Goal: Task Accomplishment & Management: Use online tool/utility

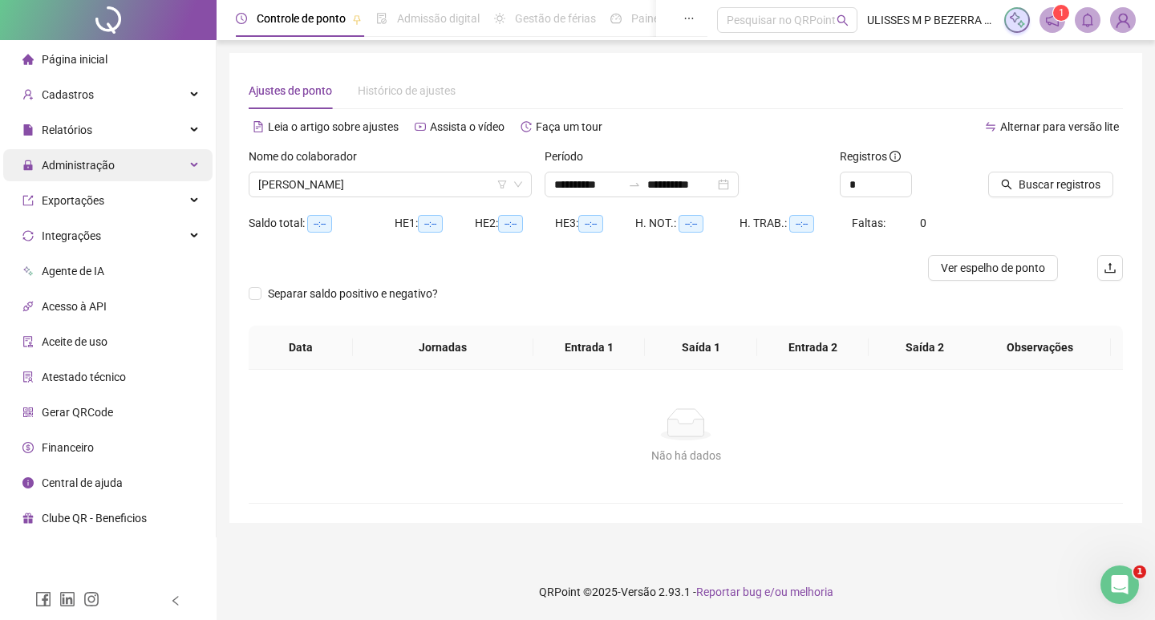
click at [119, 162] on div "Administração" at bounding box center [107, 165] width 209 height 32
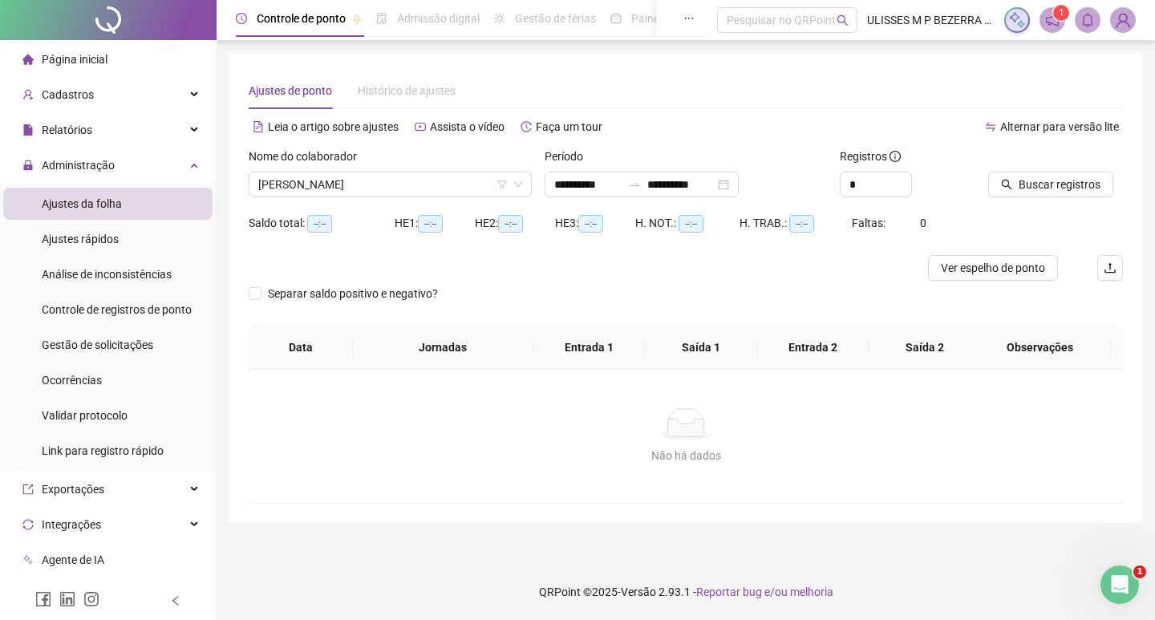
click at [110, 203] on span "Ajustes da folha" at bounding box center [82, 203] width 80 height 13
click at [119, 202] on span "Ajustes da folha" at bounding box center [82, 203] width 80 height 13
click at [59, 204] on span "Ajustes da folha" at bounding box center [82, 203] width 80 height 13
click at [576, 189] on input "**********" at bounding box center [587, 185] width 67 height 18
type input "**********"
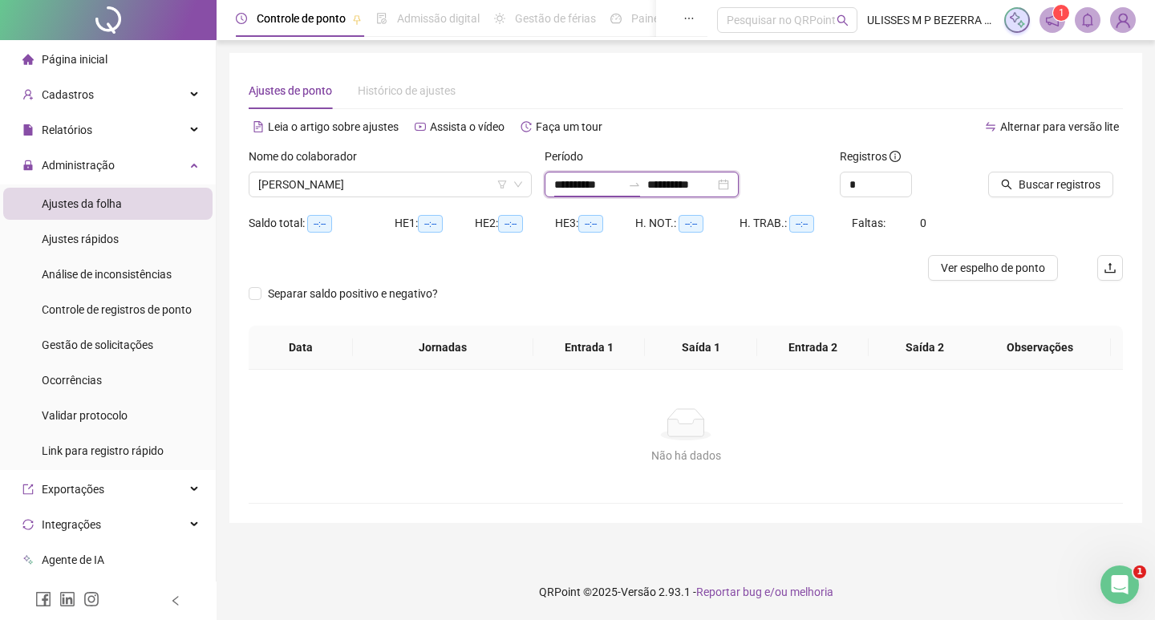
type input "**********"
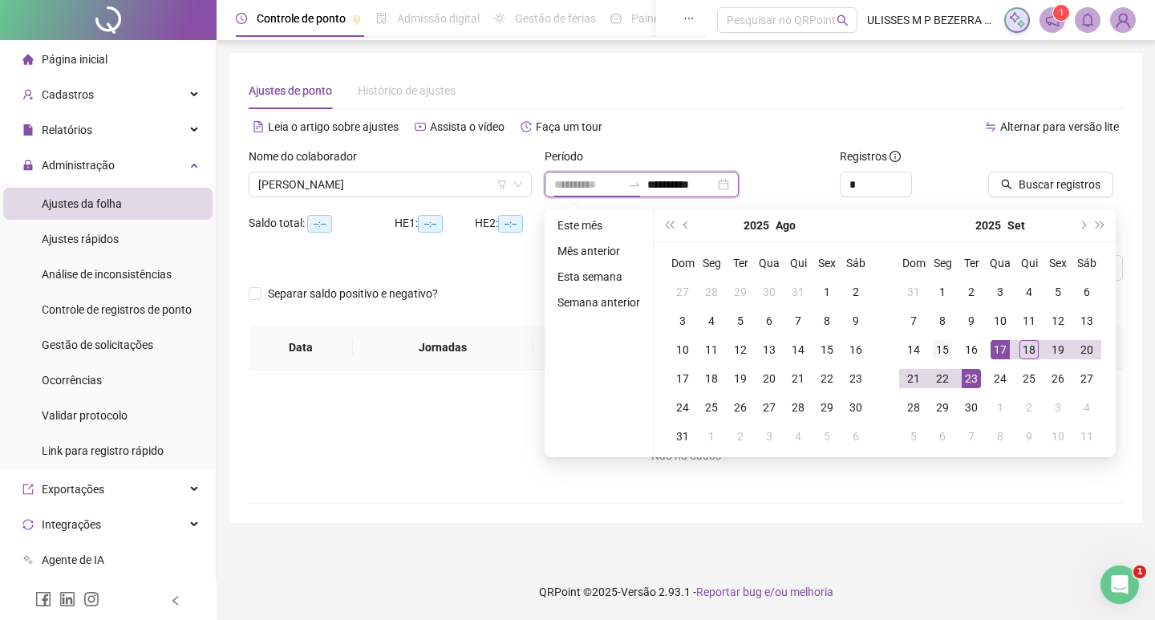
type input "**********"
click at [943, 351] on div "15" at bounding box center [942, 349] width 19 height 19
type input "**********"
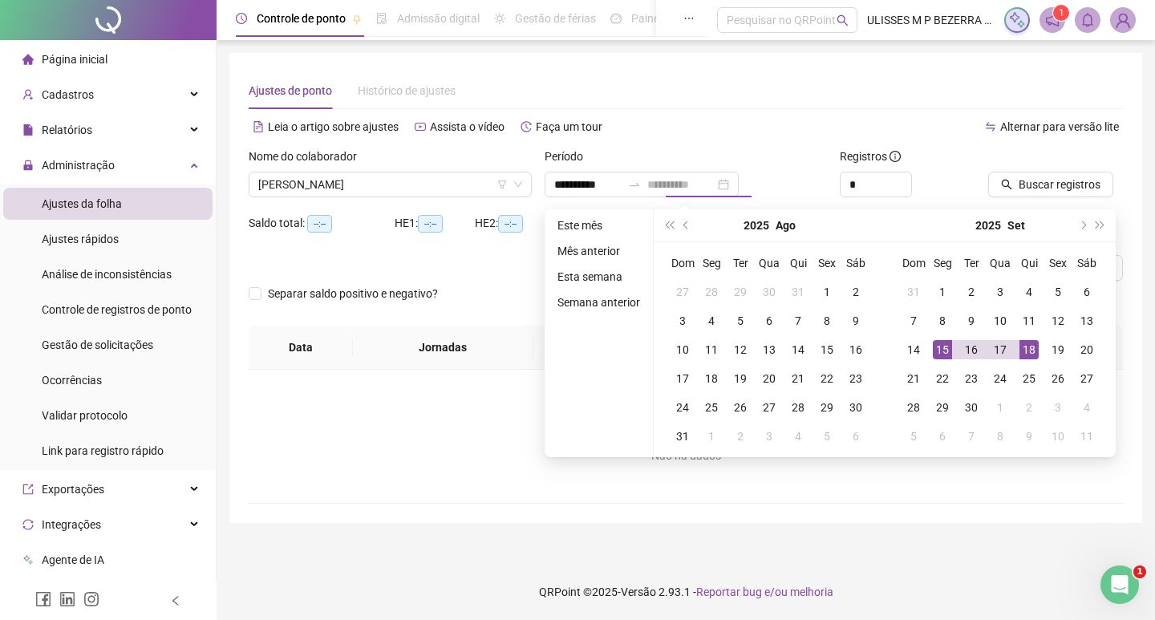
click at [1035, 349] on div "18" at bounding box center [1029, 349] width 19 height 19
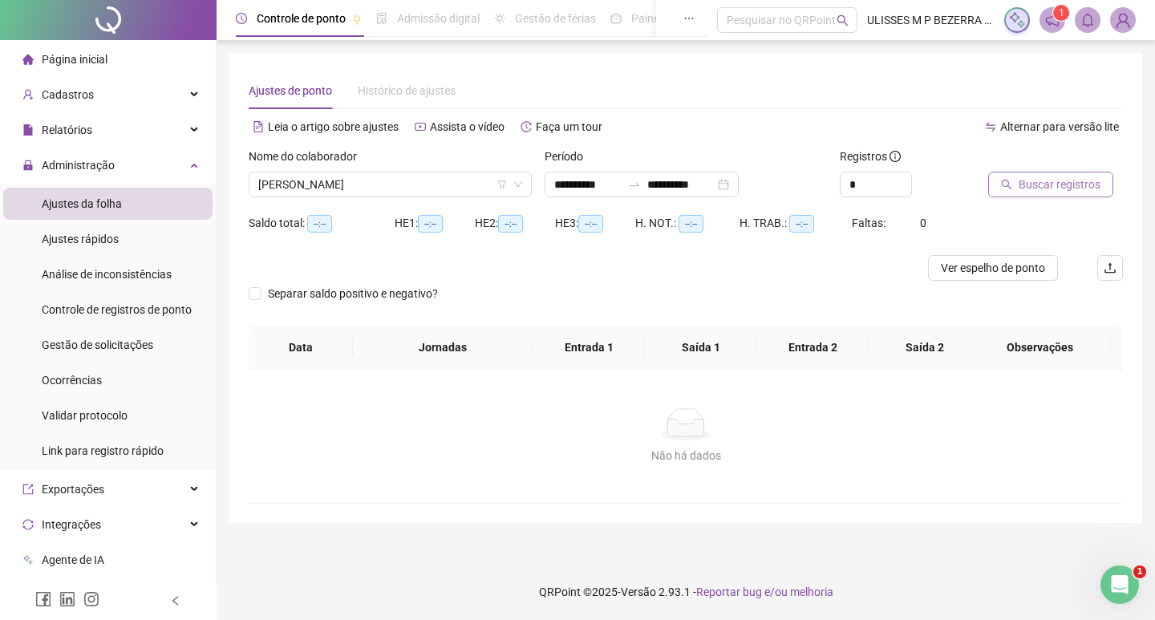
click at [1051, 185] on span "Buscar registros" at bounding box center [1060, 185] width 82 height 18
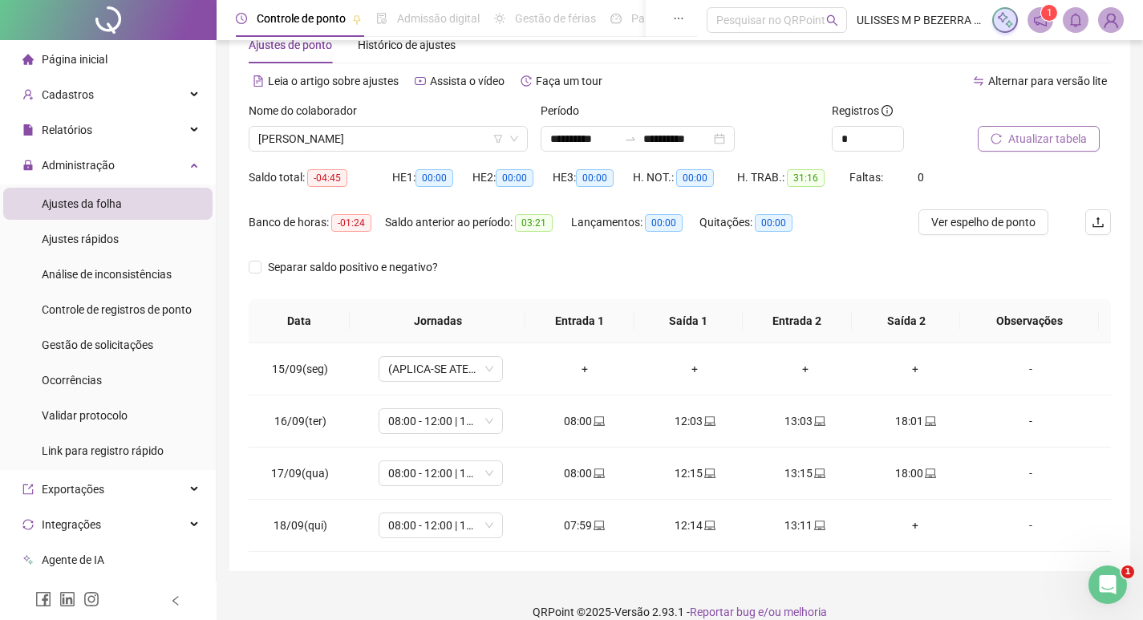
scroll to position [66, 0]
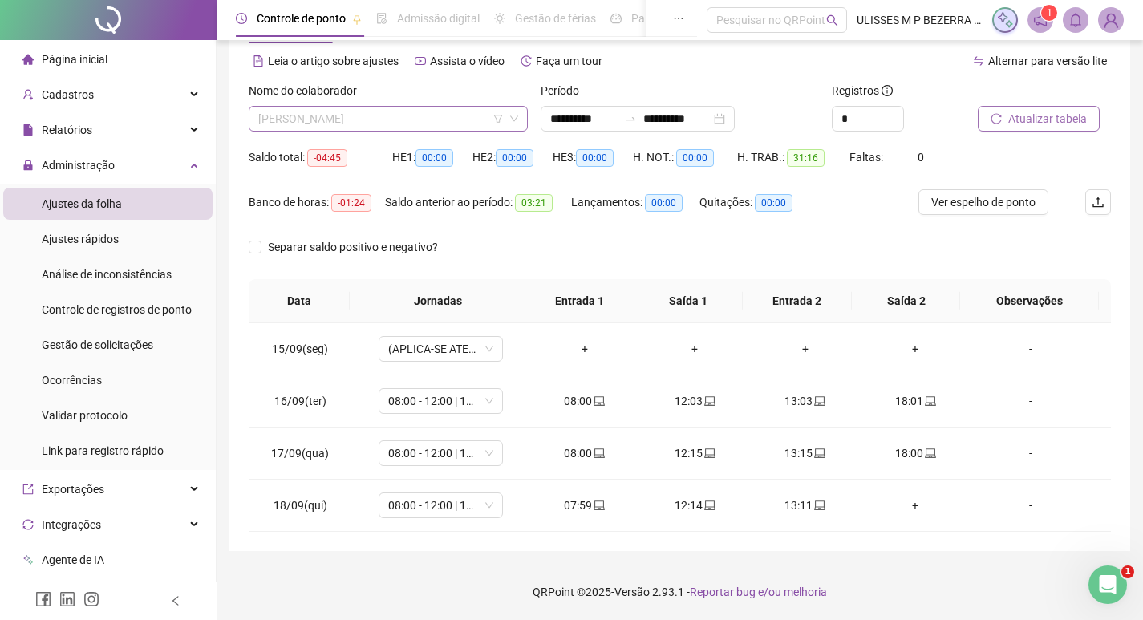
click at [395, 115] on span "[PERSON_NAME]" at bounding box center [388, 119] width 260 height 24
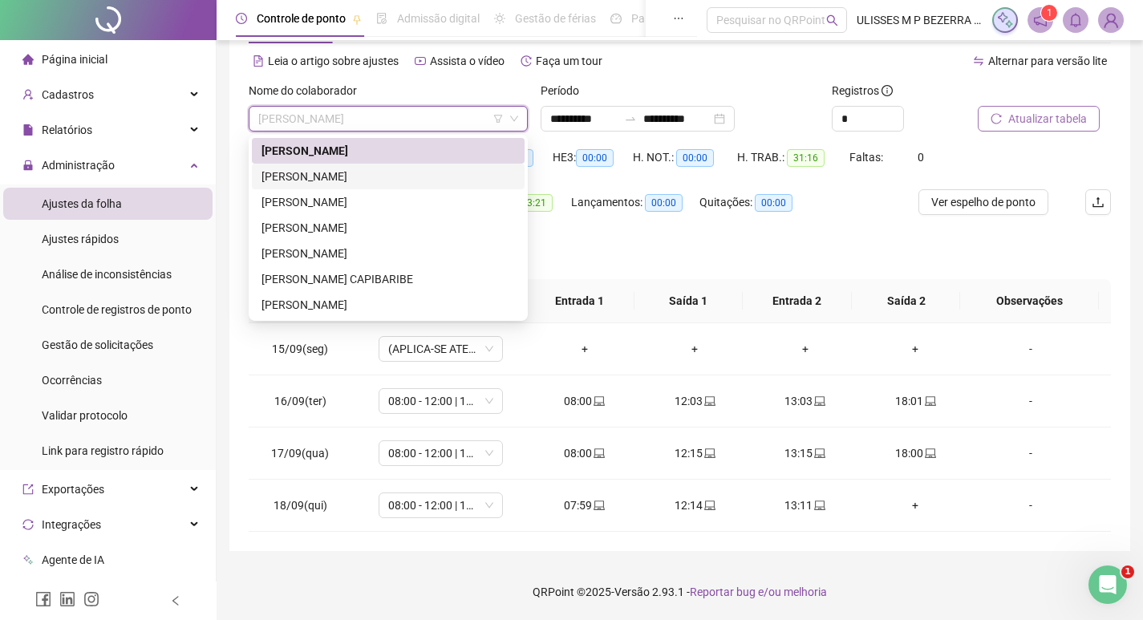
click at [408, 180] on div "[PERSON_NAME]" at bounding box center [389, 177] width 254 height 18
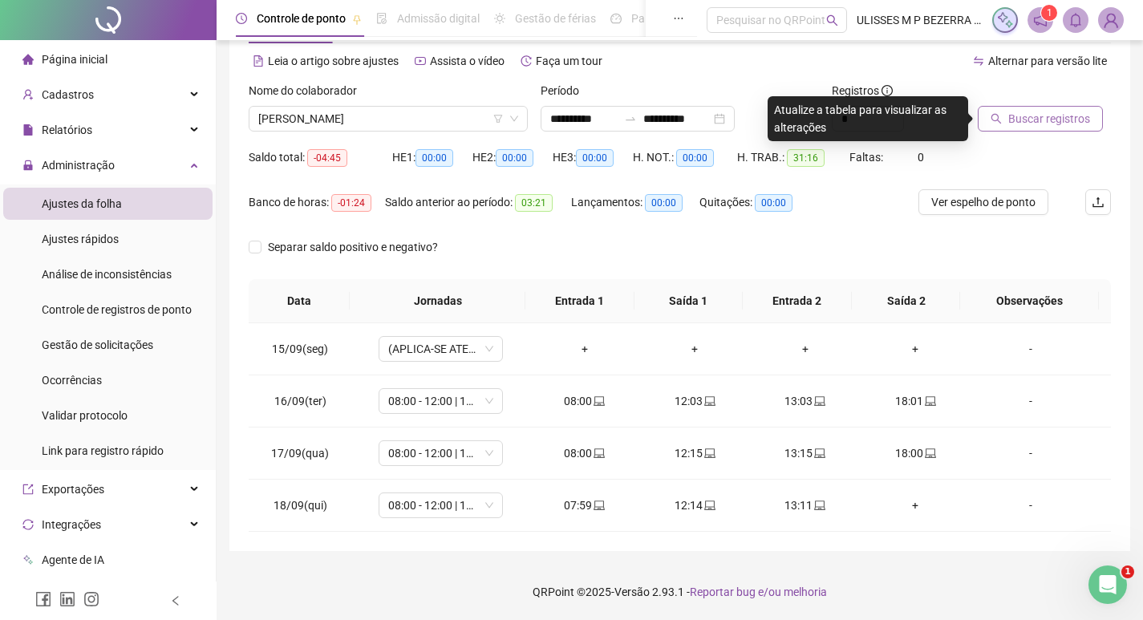
click at [1008, 115] on button "Buscar registros" at bounding box center [1040, 119] width 125 height 26
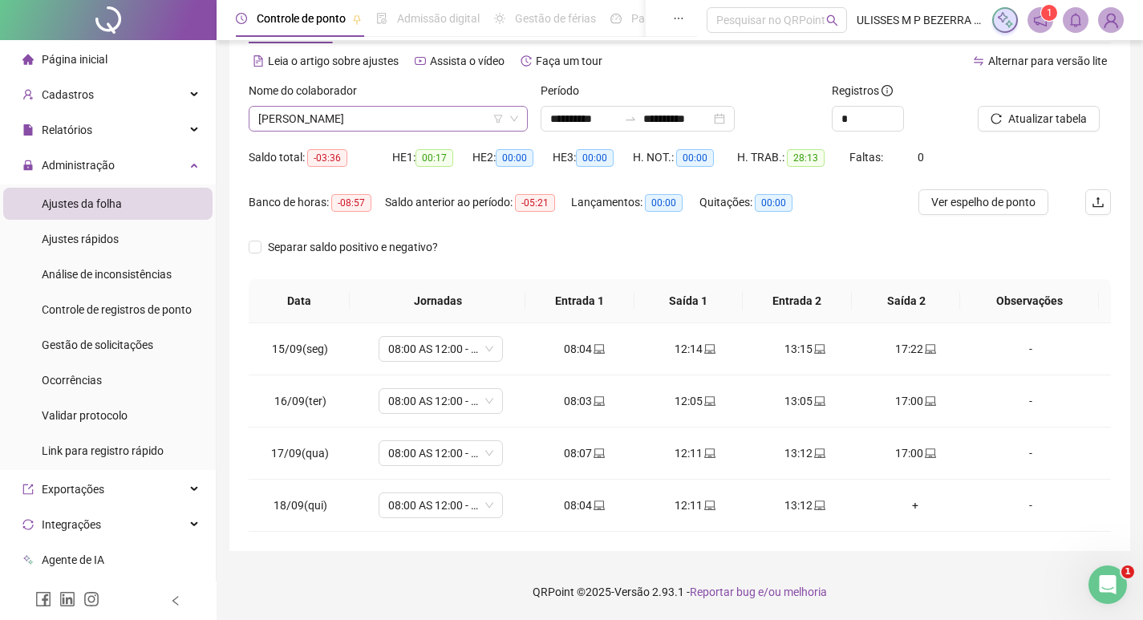
click at [379, 121] on span "[PERSON_NAME]" at bounding box center [388, 119] width 260 height 24
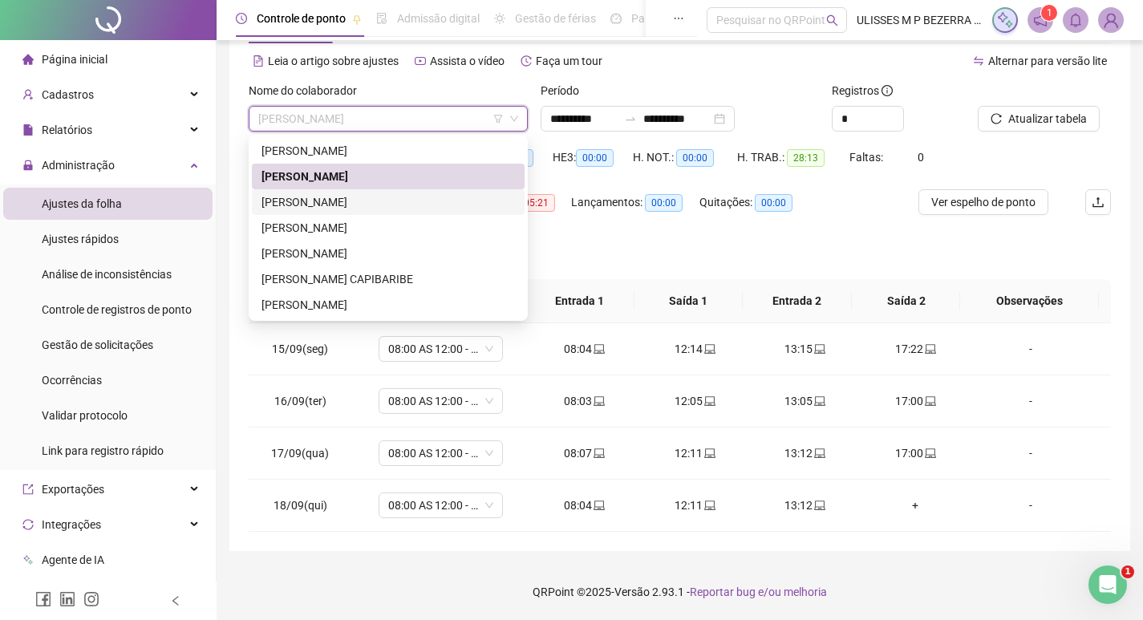
click at [389, 205] on div "[PERSON_NAME]" at bounding box center [389, 202] width 254 height 18
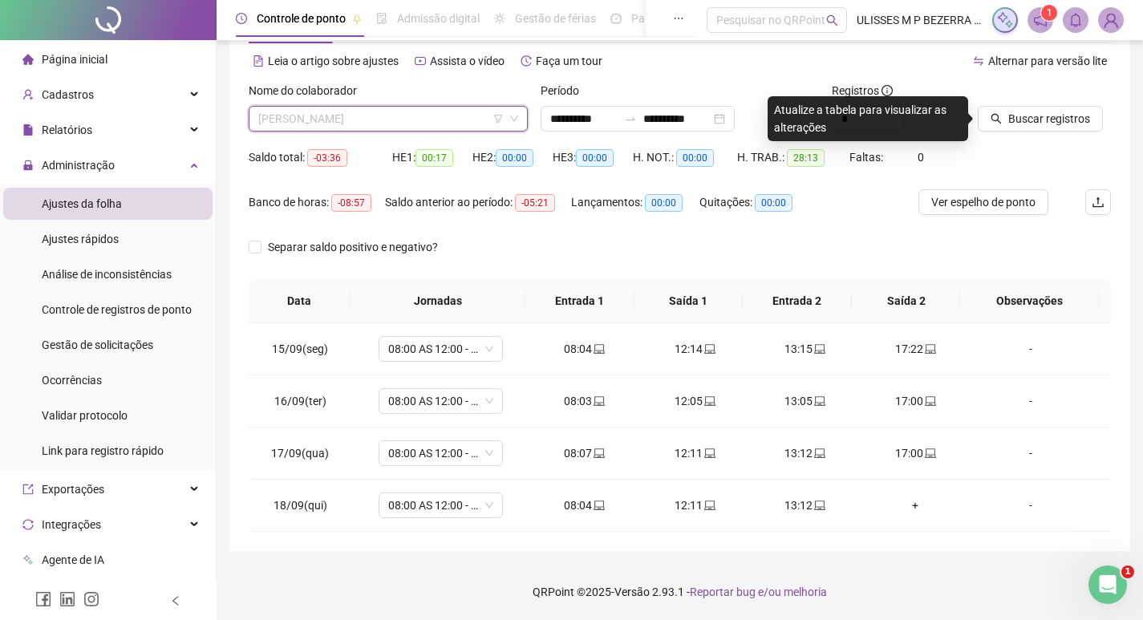
click at [366, 115] on span "[PERSON_NAME]" at bounding box center [388, 119] width 260 height 24
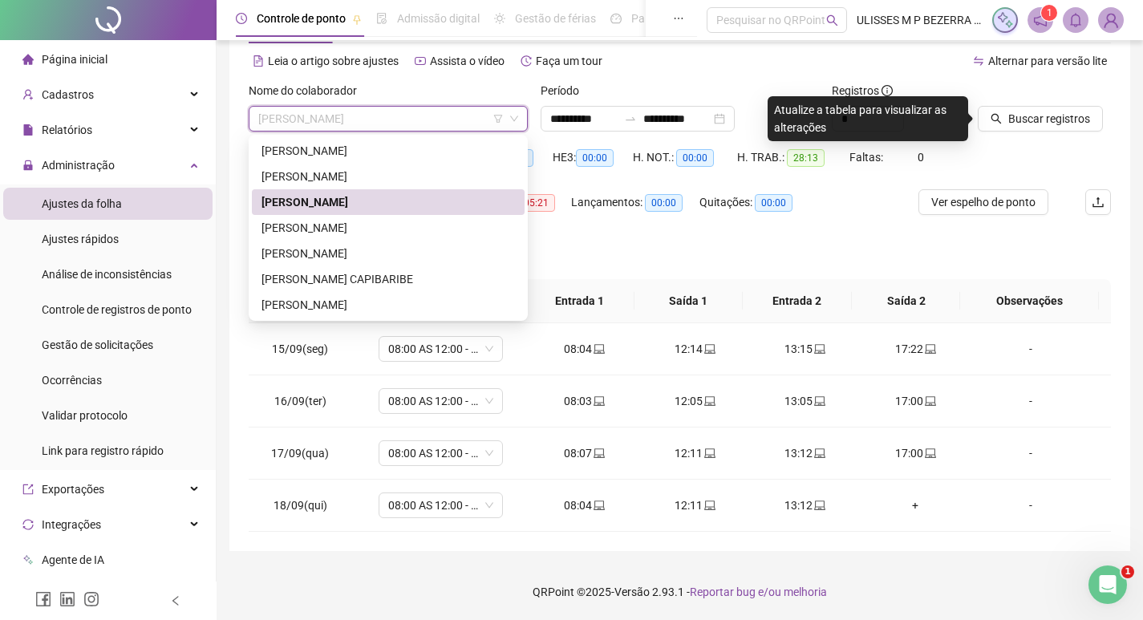
click at [376, 198] on div "[PERSON_NAME]" at bounding box center [389, 202] width 254 height 18
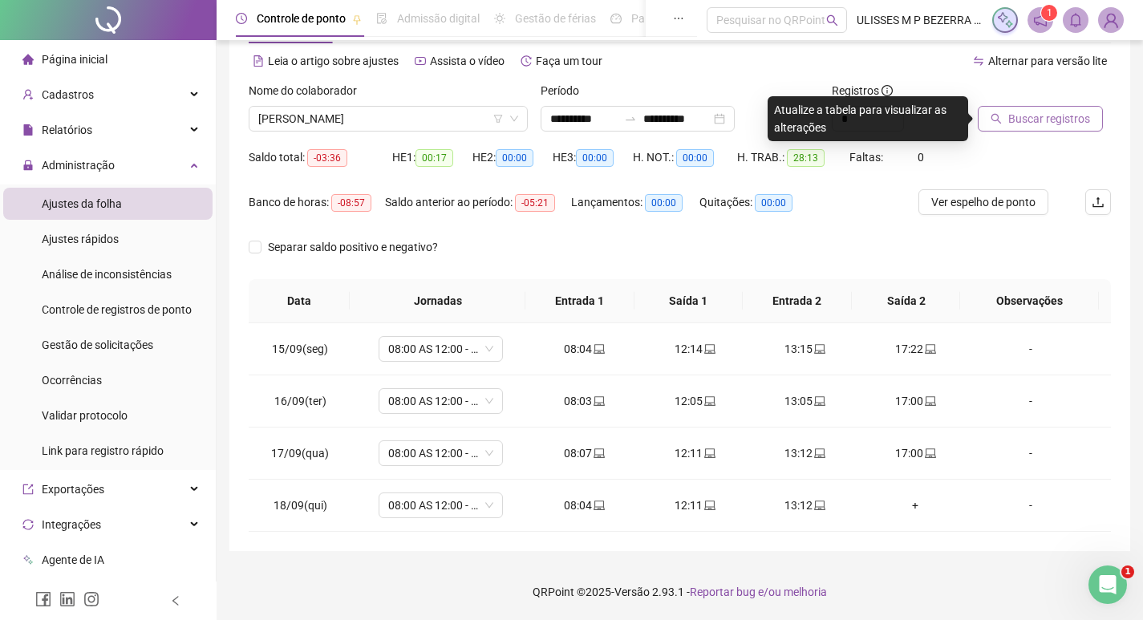
click at [1016, 124] on span "Buscar registros" at bounding box center [1049, 119] width 82 height 18
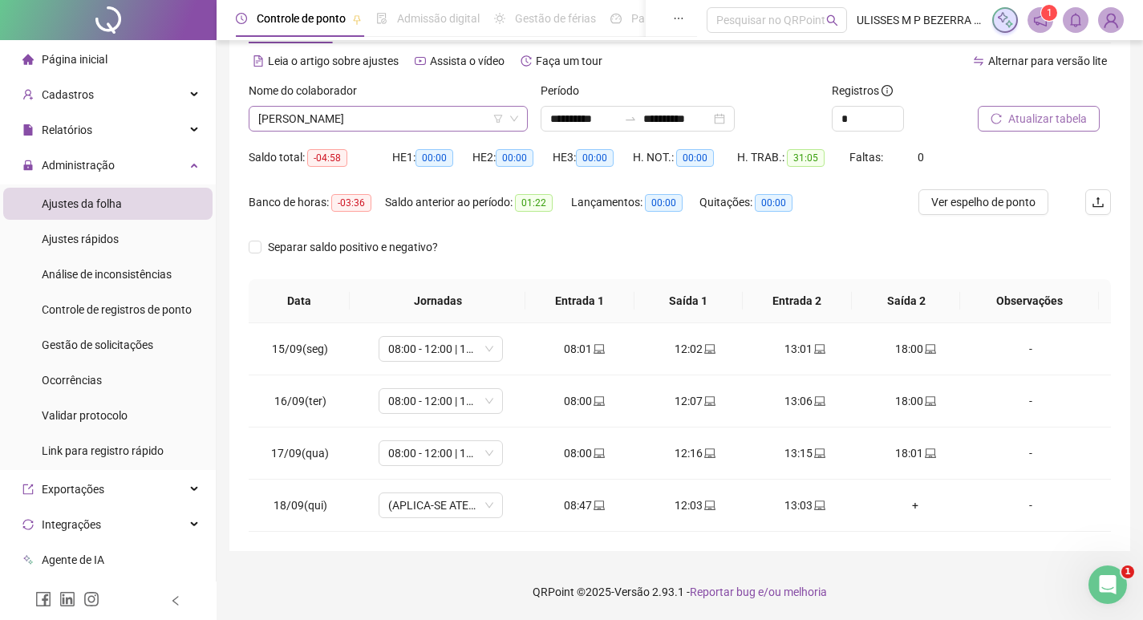
click at [385, 124] on span "[PERSON_NAME]" at bounding box center [388, 119] width 260 height 24
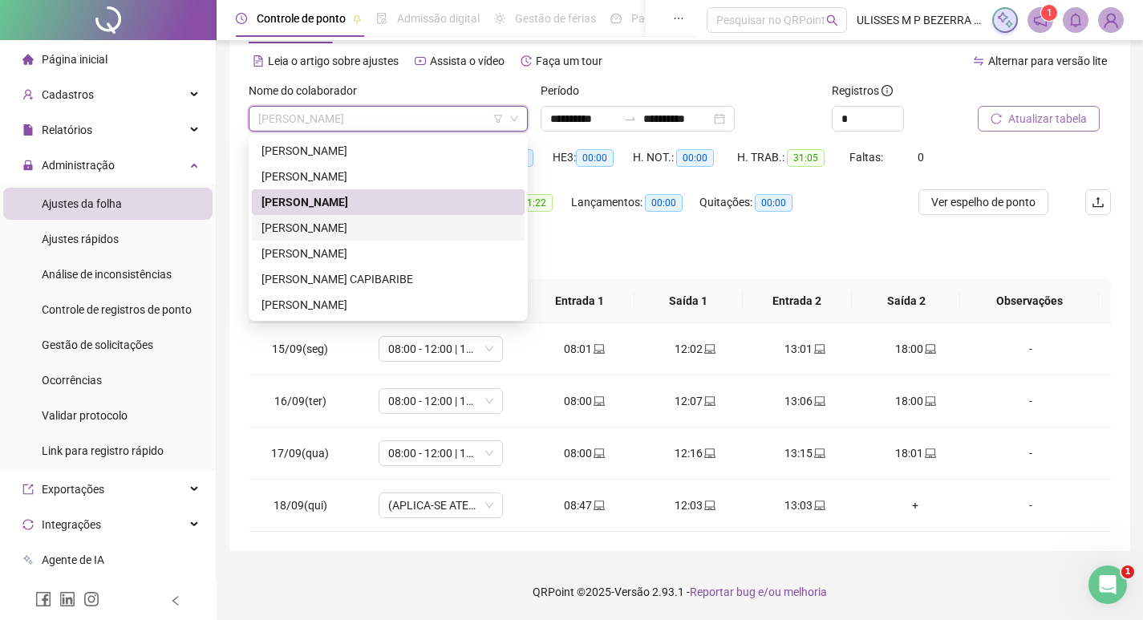
click at [403, 229] on div "[PERSON_NAME]" at bounding box center [389, 228] width 254 height 18
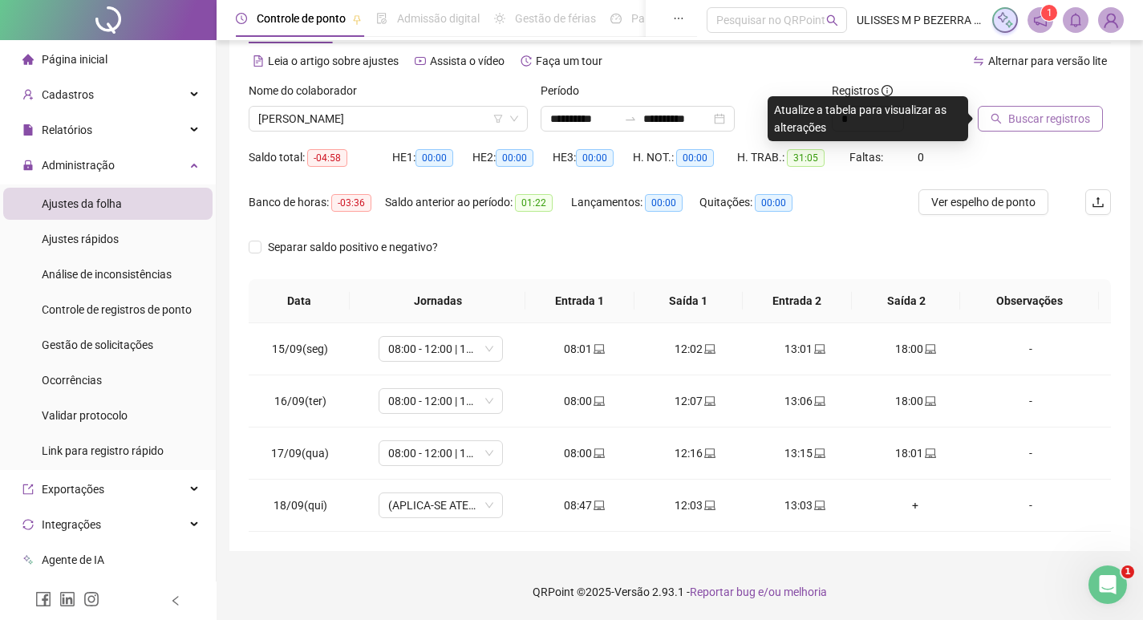
click at [1017, 126] on span "Buscar registros" at bounding box center [1049, 119] width 82 height 18
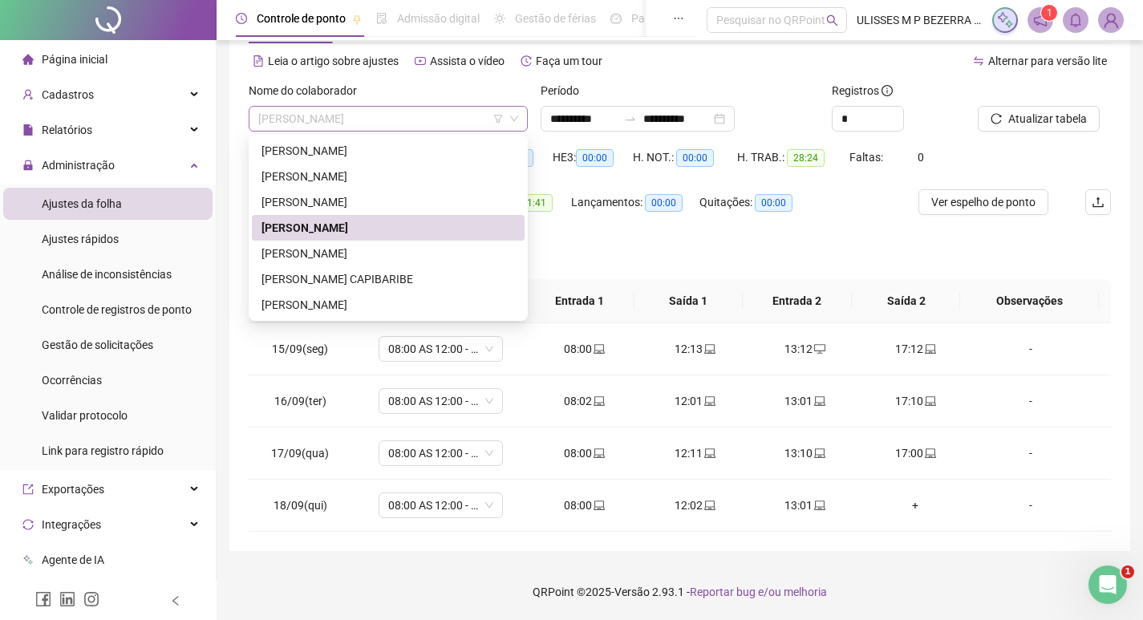
click at [407, 116] on span "[PERSON_NAME]" at bounding box center [388, 119] width 260 height 24
click at [399, 272] on div "[PERSON_NAME] CAPIBARIBE" at bounding box center [389, 279] width 254 height 18
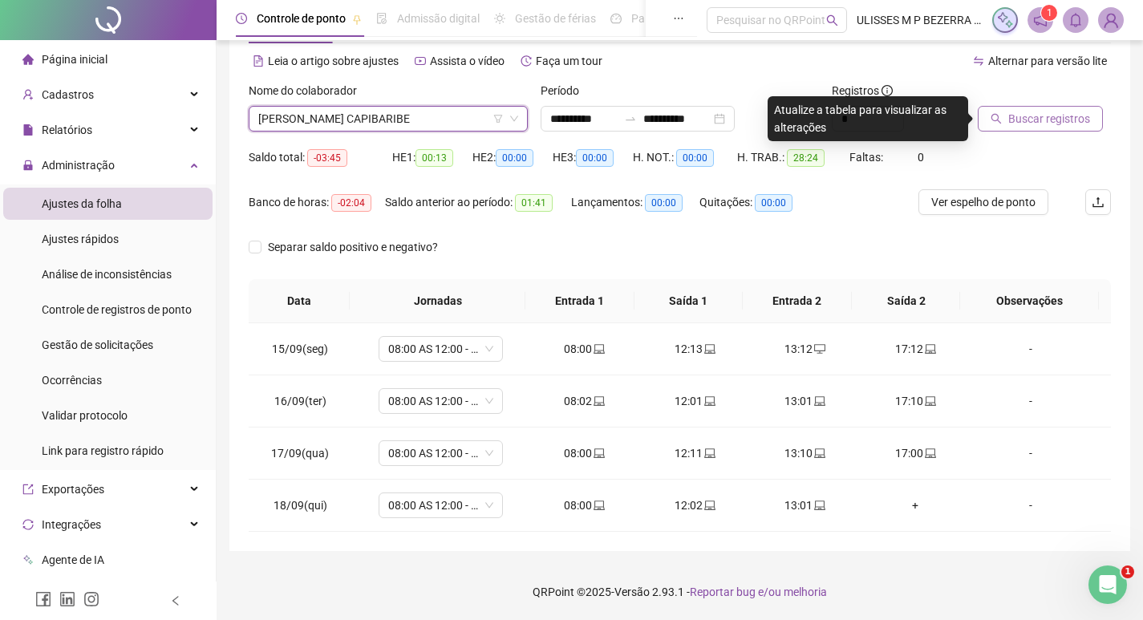
click at [1045, 119] on span "Buscar registros" at bounding box center [1049, 119] width 82 height 18
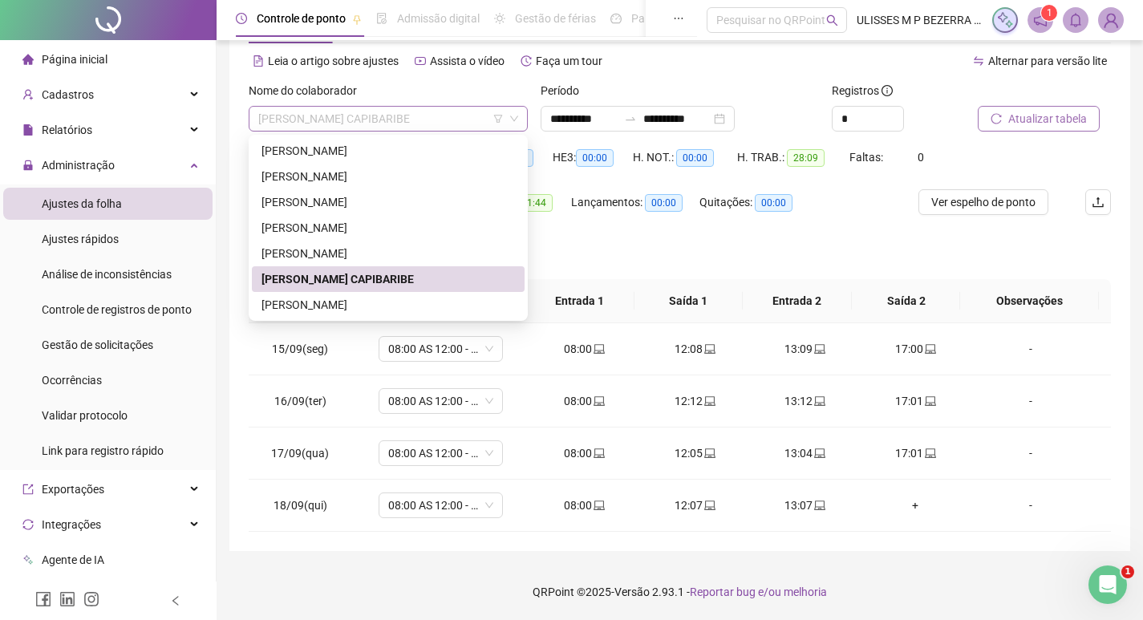
click at [416, 120] on span "[PERSON_NAME] CAPIBARIBE" at bounding box center [388, 119] width 260 height 24
click at [437, 301] on div "[PERSON_NAME]" at bounding box center [389, 305] width 254 height 18
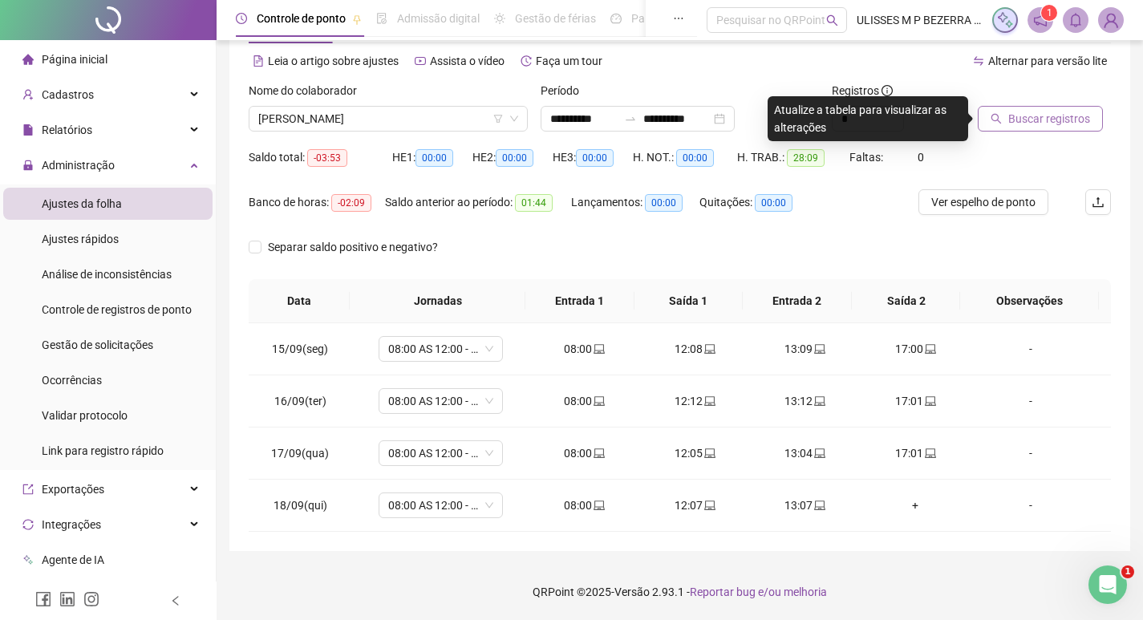
click at [1053, 114] on span "Buscar registros" at bounding box center [1049, 119] width 82 height 18
